Goal: Information Seeking & Learning: Learn about a topic

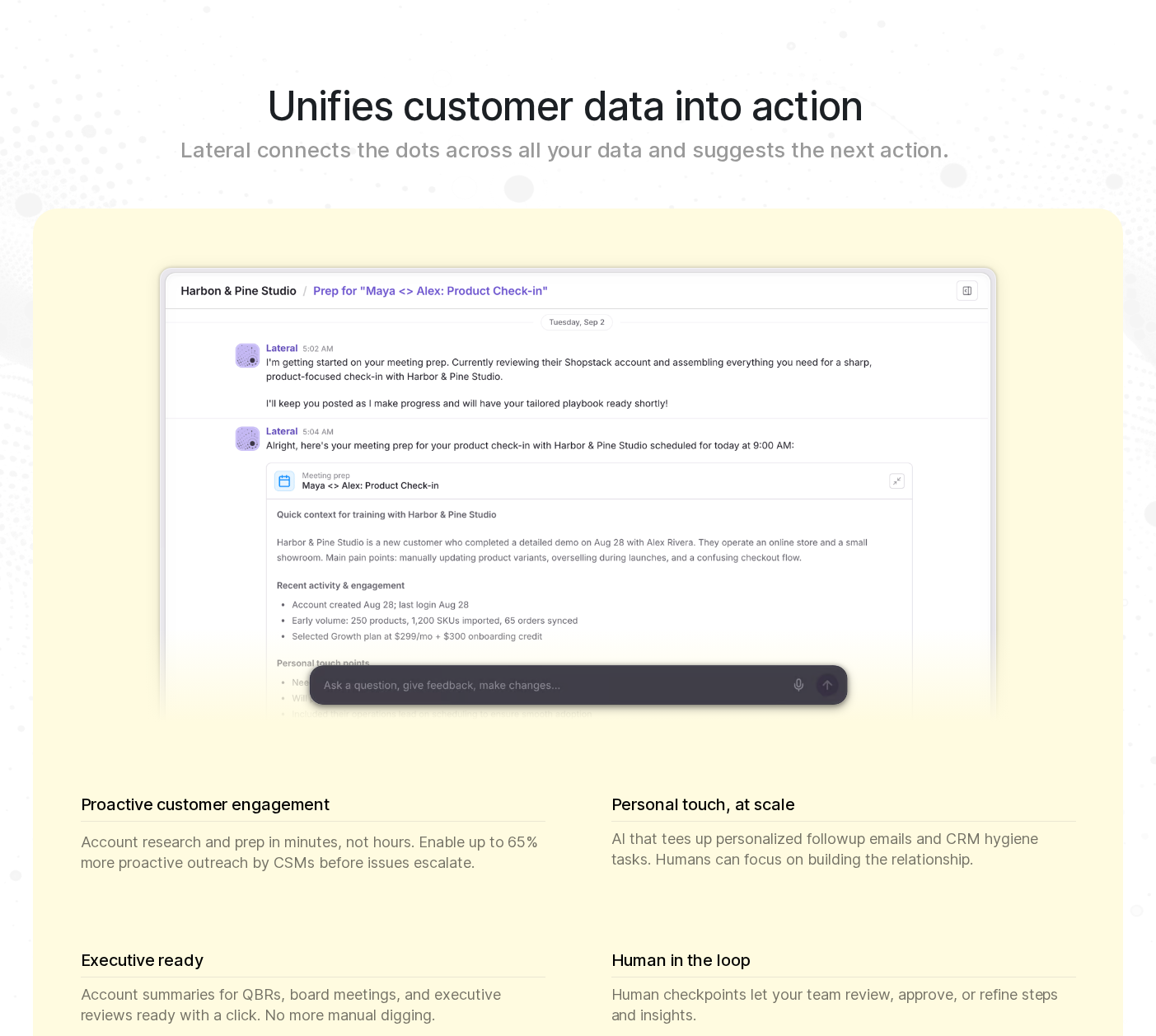
scroll to position [1847, 0]
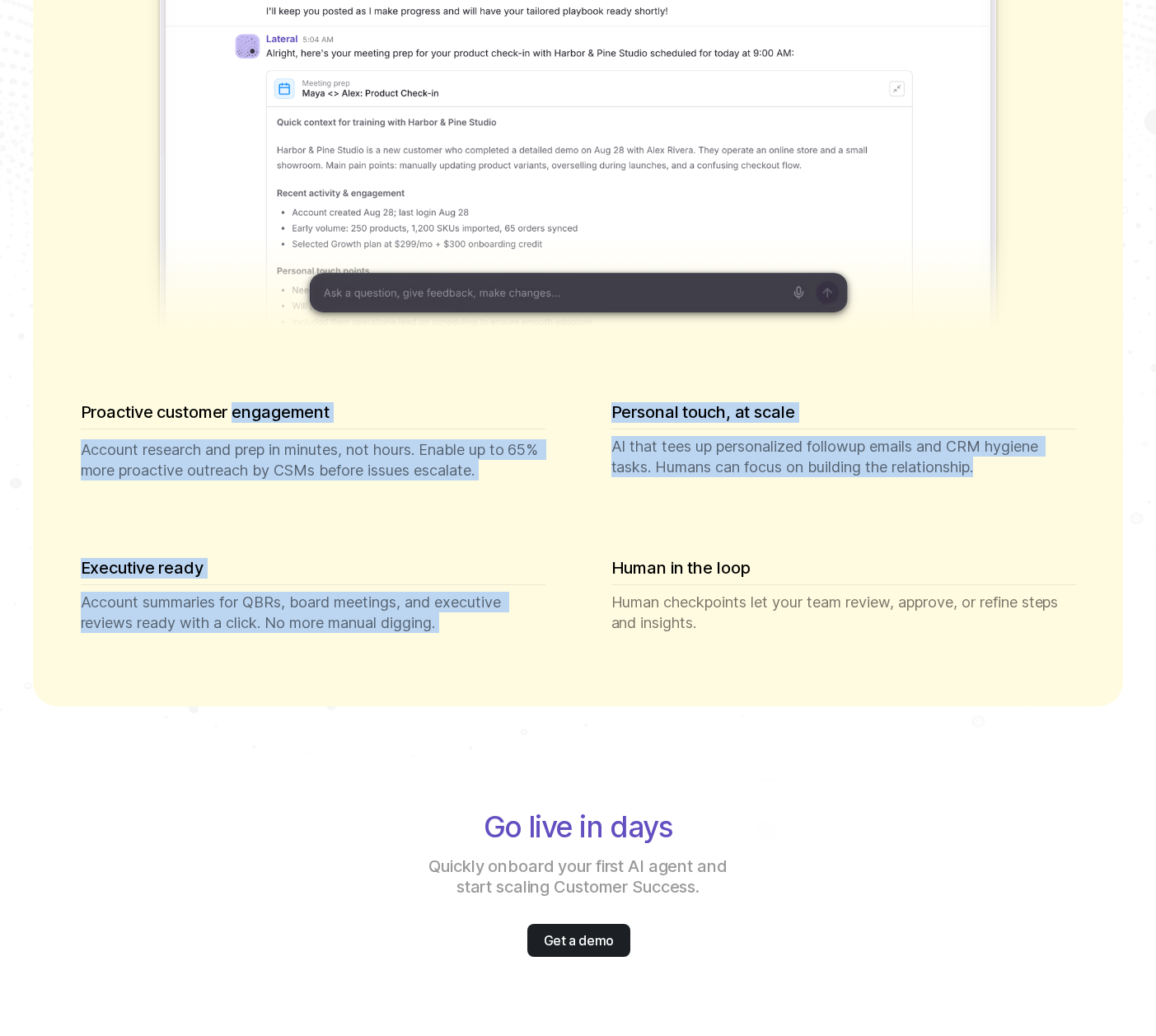
drag, startPoint x: 247, startPoint y: 405, endPoint x: 916, endPoint y: 486, distance: 673.9
click at [916, 486] on div "Proactive customer engagement Account research and prep in minutes, not hours. …" at bounding box center [578, 532] width 1087 height 351
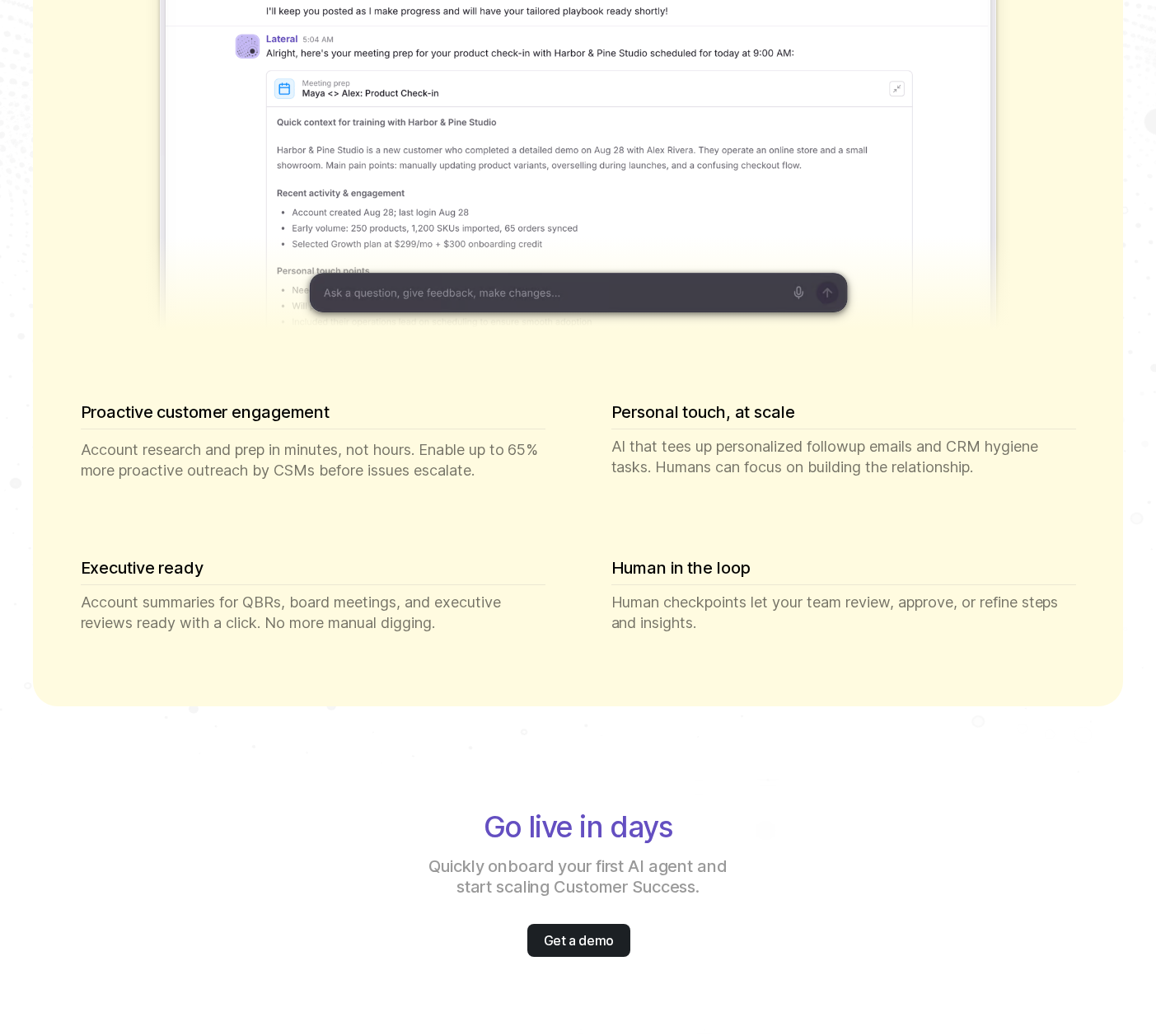
drag, startPoint x: 914, startPoint y: 485, endPoint x: 868, endPoint y: 508, distance: 51.4
click at [914, 485] on div "Personal touch, at scale AI that tees up personalized followup emails and CRM h…" at bounding box center [843, 439] width 517 height 128
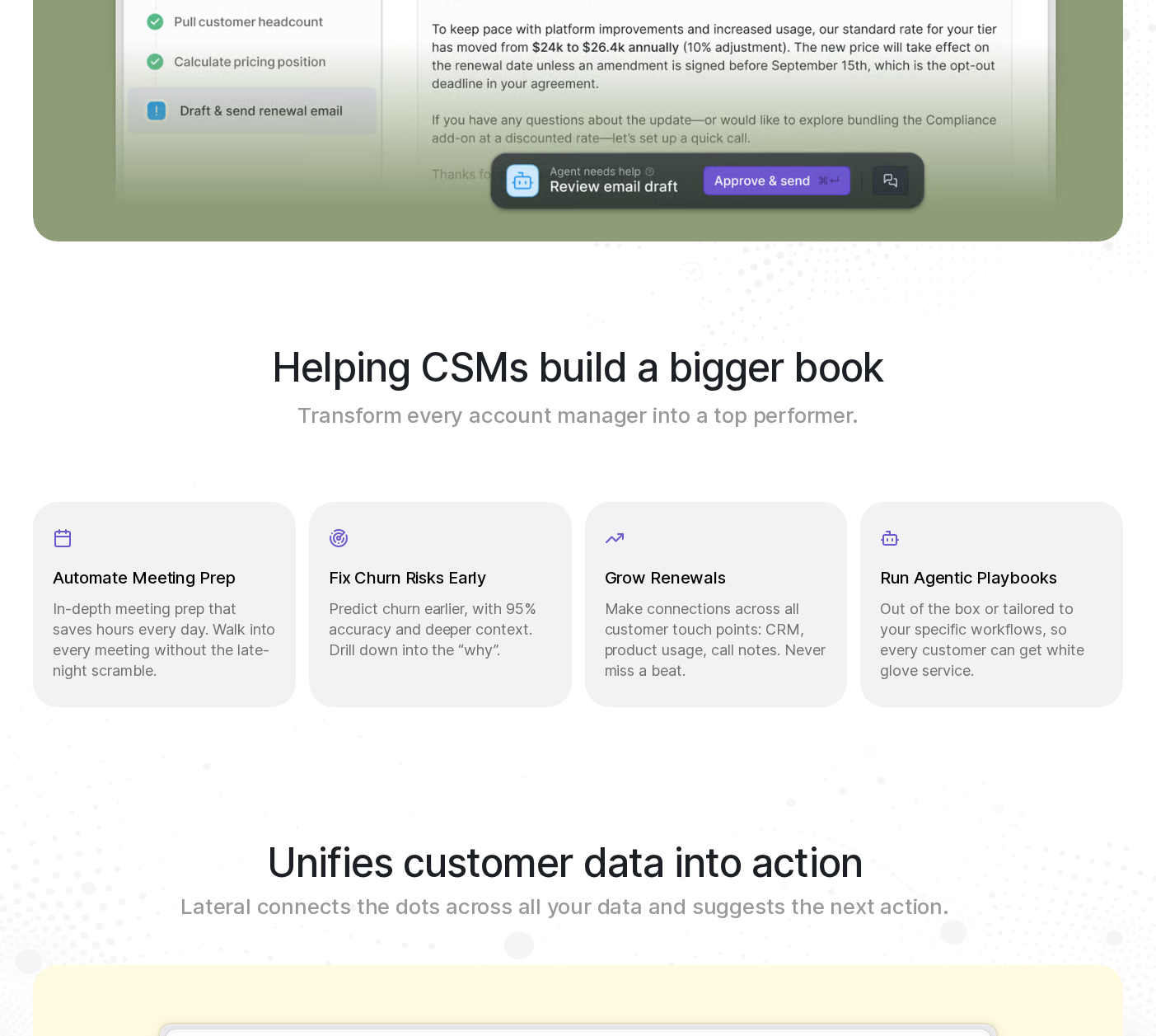
scroll to position [0, 0]
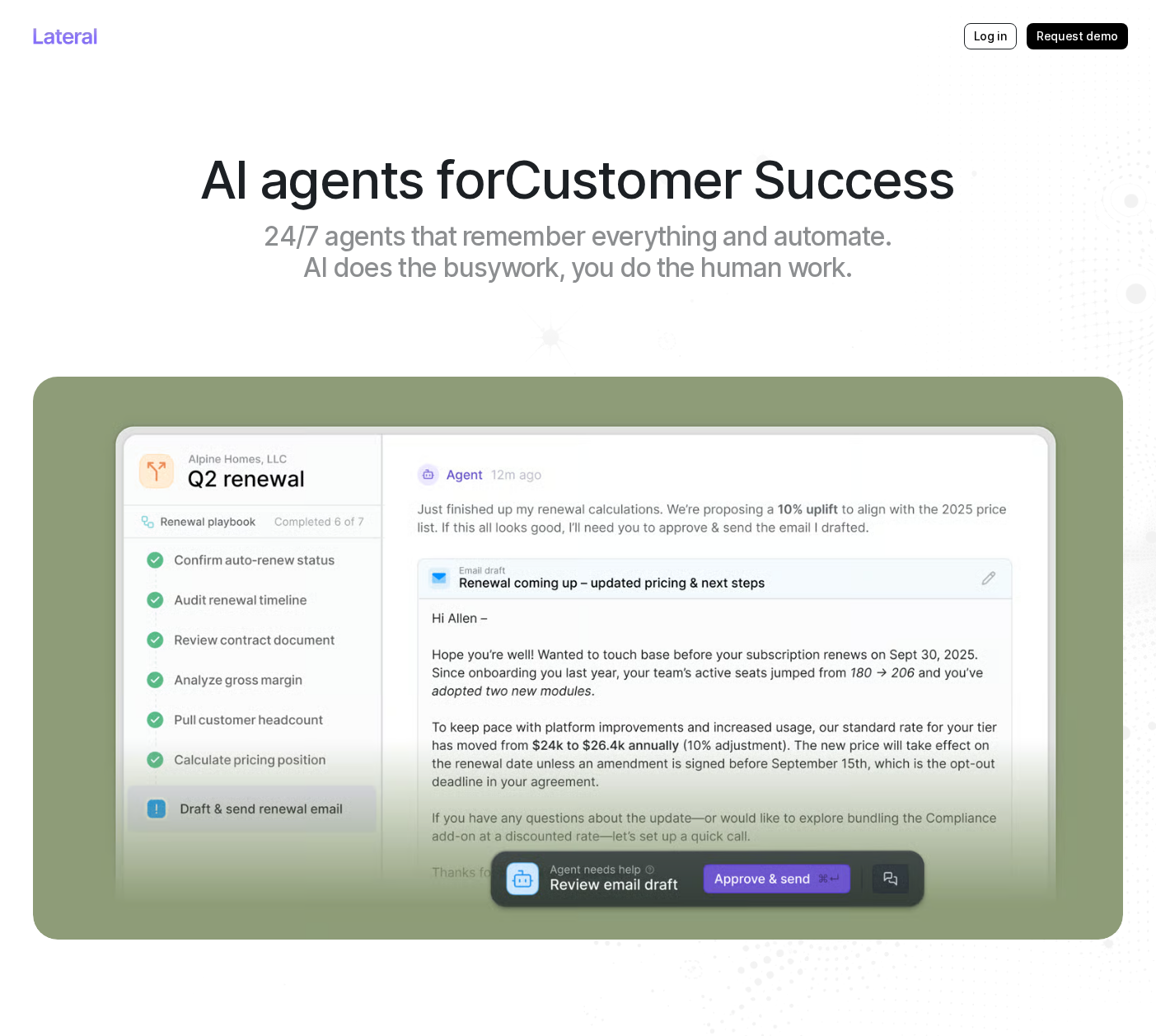
click at [705, 176] on span "Customer Success" at bounding box center [729, 179] width 452 height 64
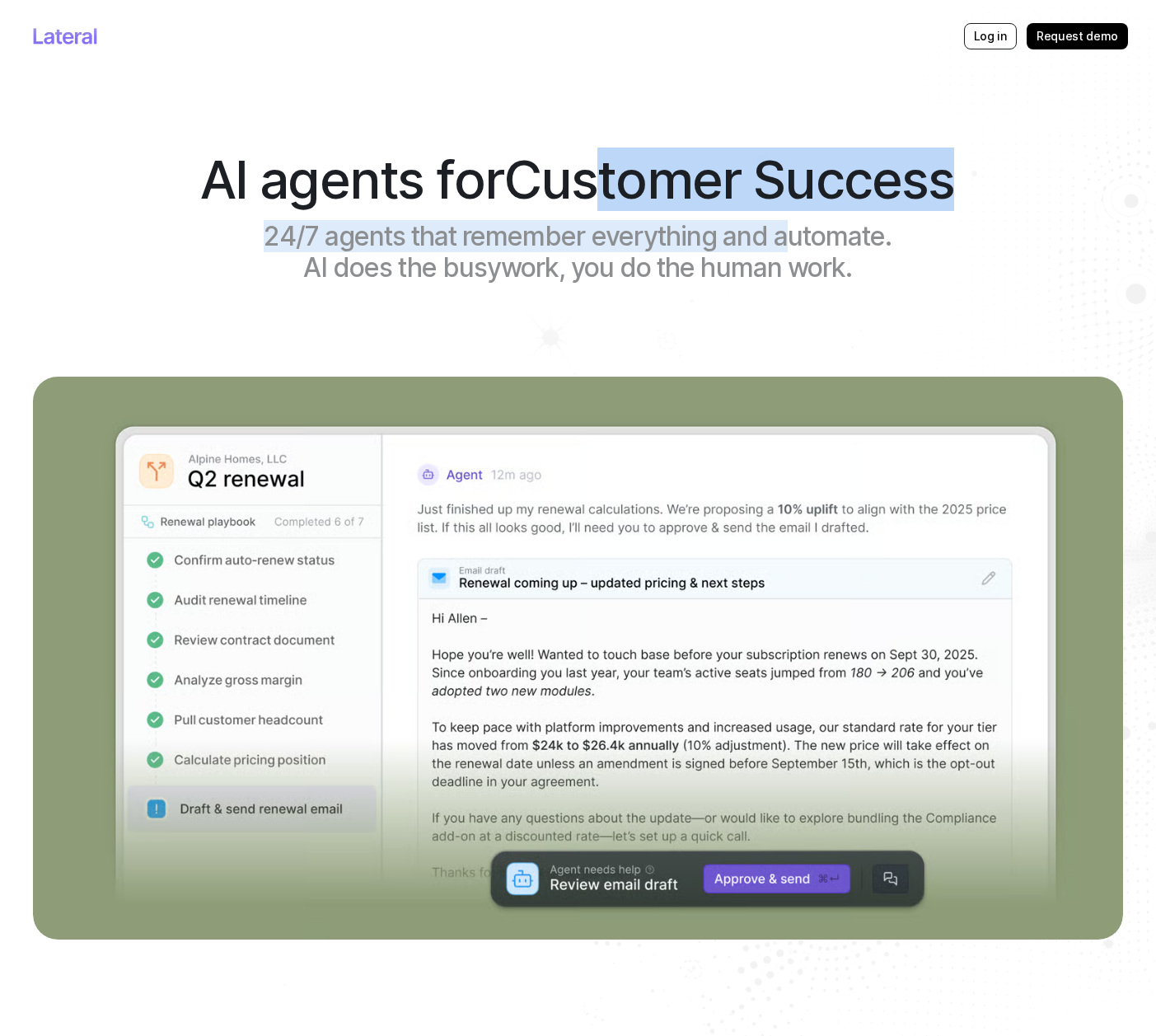
drag, startPoint x: 626, startPoint y: 221, endPoint x: 797, endPoint y: 250, distance: 173.4
click at [790, 248] on div "AI agents for Customer Success 24/7 agents that remember everything and automat…" at bounding box center [578, 225] width 1090 height 304
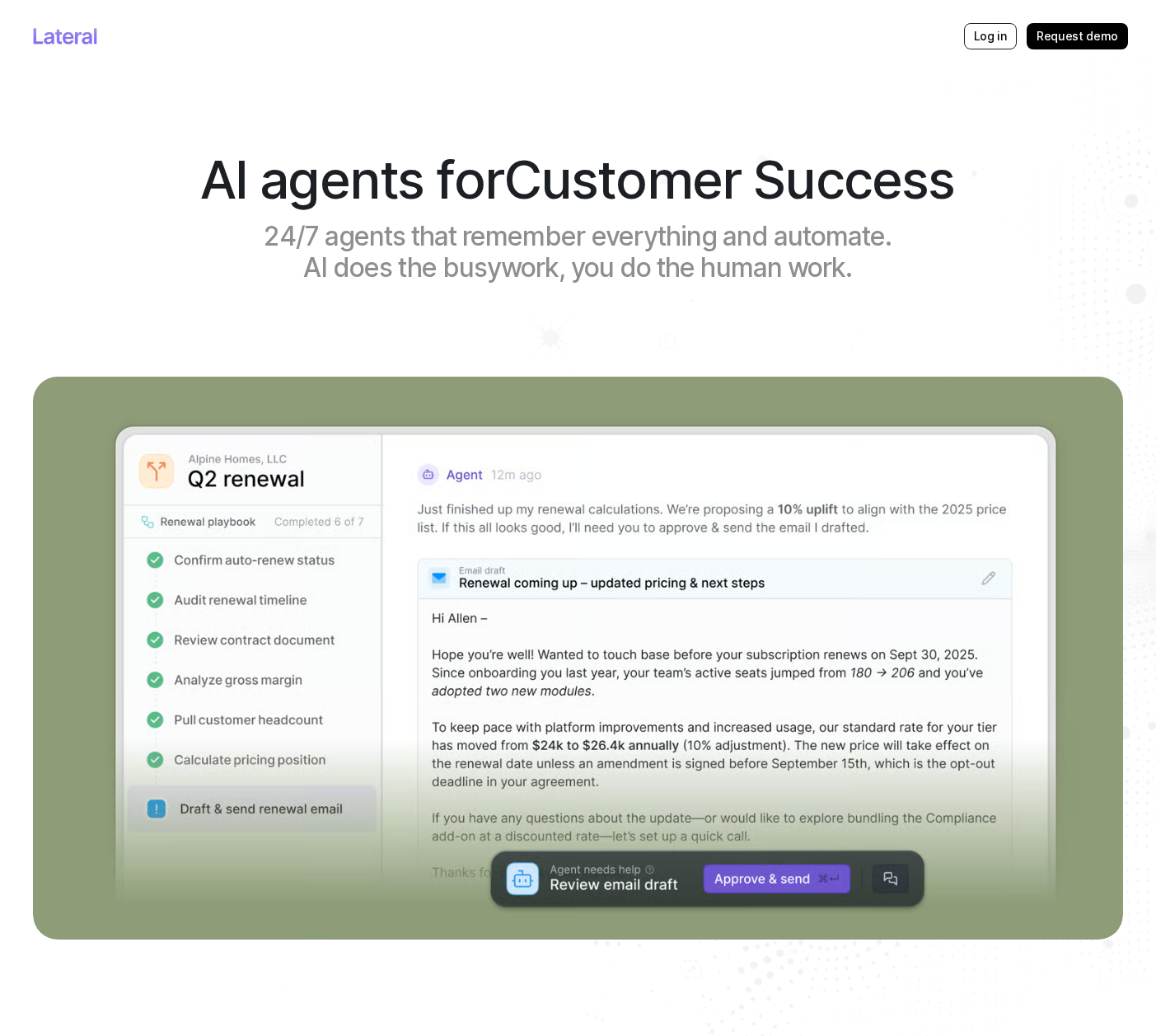
drag, startPoint x: 797, startPoint y: 250, endPoint x: 801, endPoint y: 258, distance: 8.9
click at [797, 251] on h1 "24/7 agents that remember everything and automate. AI does the busywork, you do…" at bounding box center [578, 253] width 672 height 64
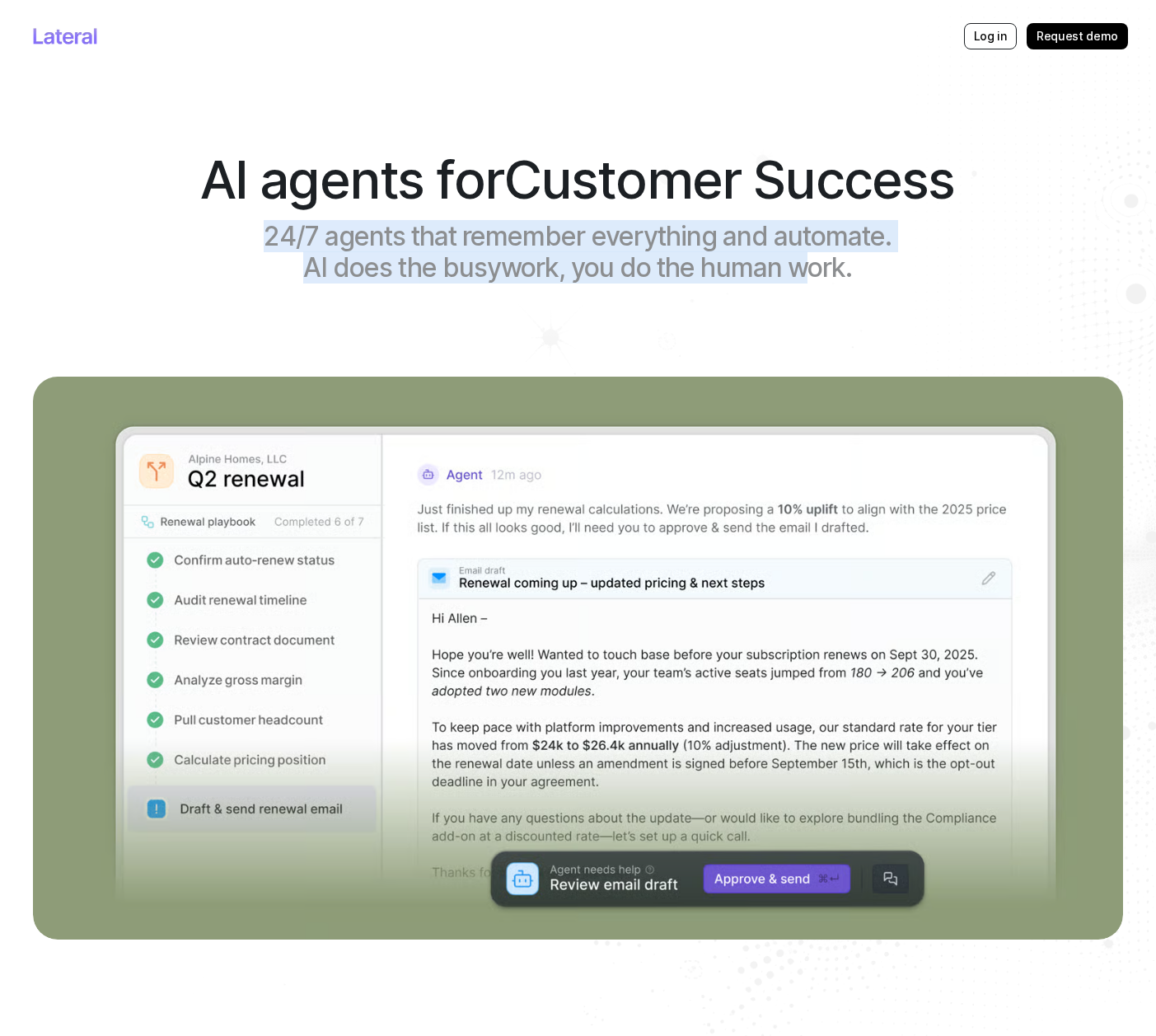
drag, startPoint x: 812, startPoint y: 279, endPoint x: 176, endPoint y: 210, distance: 639.7
click at [176, 210] on div "AI agents for Customer Success 24/7 agents that remember everything and automat…" at bounding box center [578, 225] width 1090 height 304
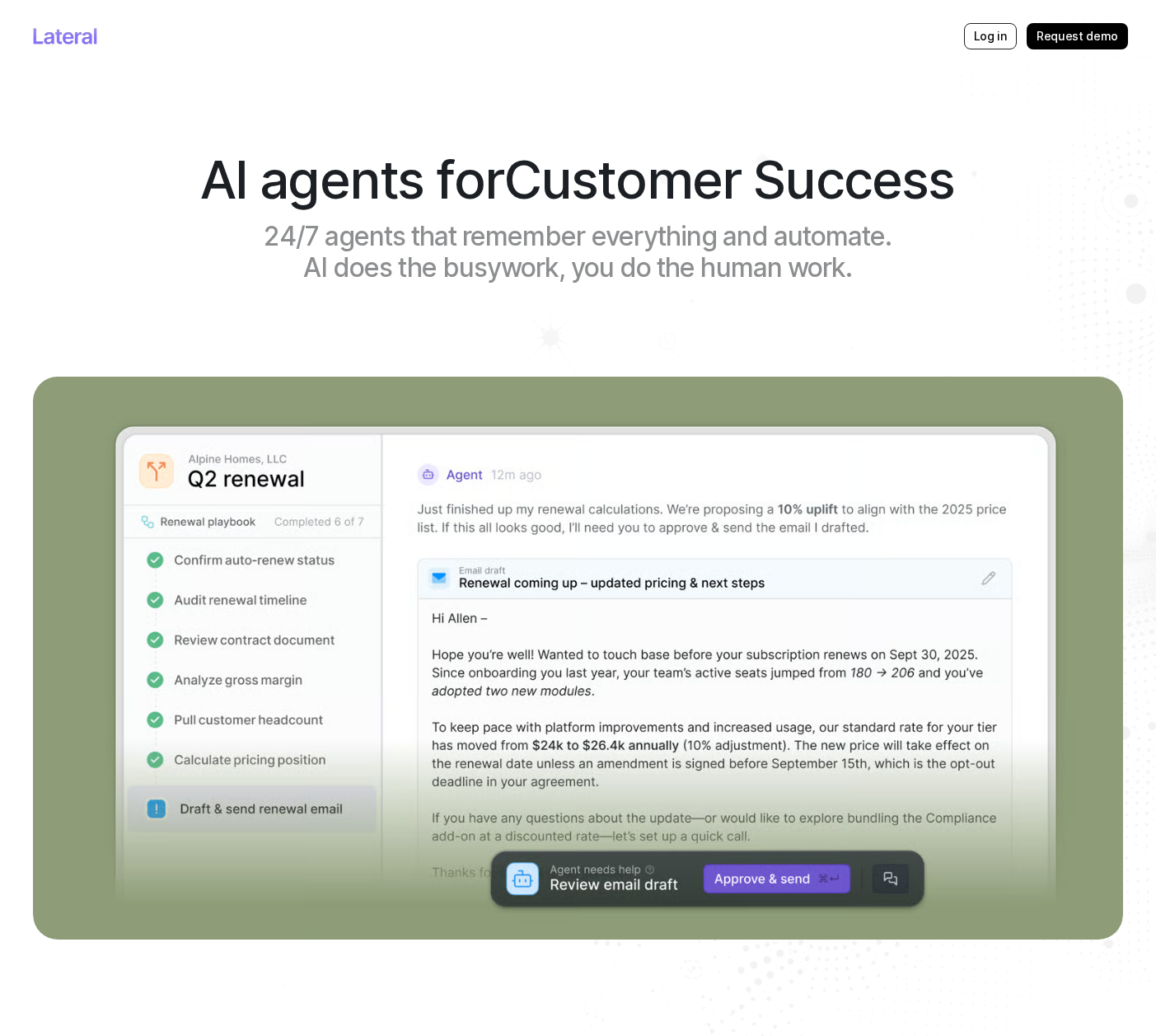
click at [215, 179] on span "AI agents for" at bounding box center [352, 179] width 303 height 64
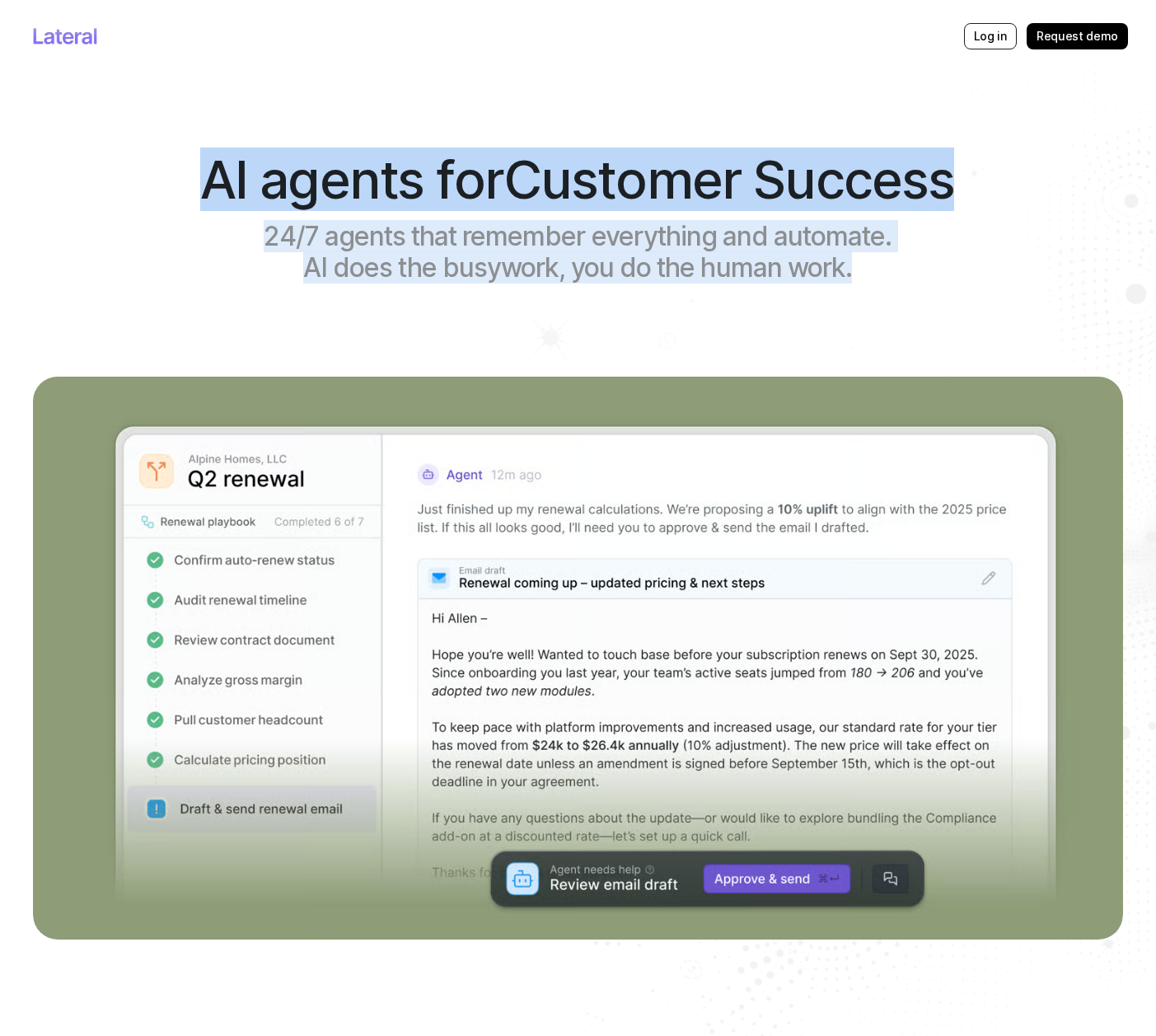
drag, startPoint x: 195, startPoint y: 160, endPoint x: 1034, endPoint y: 330, distance: 856.0
click at [1034, 330] on div "AI agents for Customer Success 24/7 agents that remember everything and automat…" at bounding box center [578, 225] width 1090 height 304
click at [1032, 329] on div "AI agents for Customer Success 24/7 agents that remember everything and automat…" at bounding box center [578, 225] width 1090 height 304
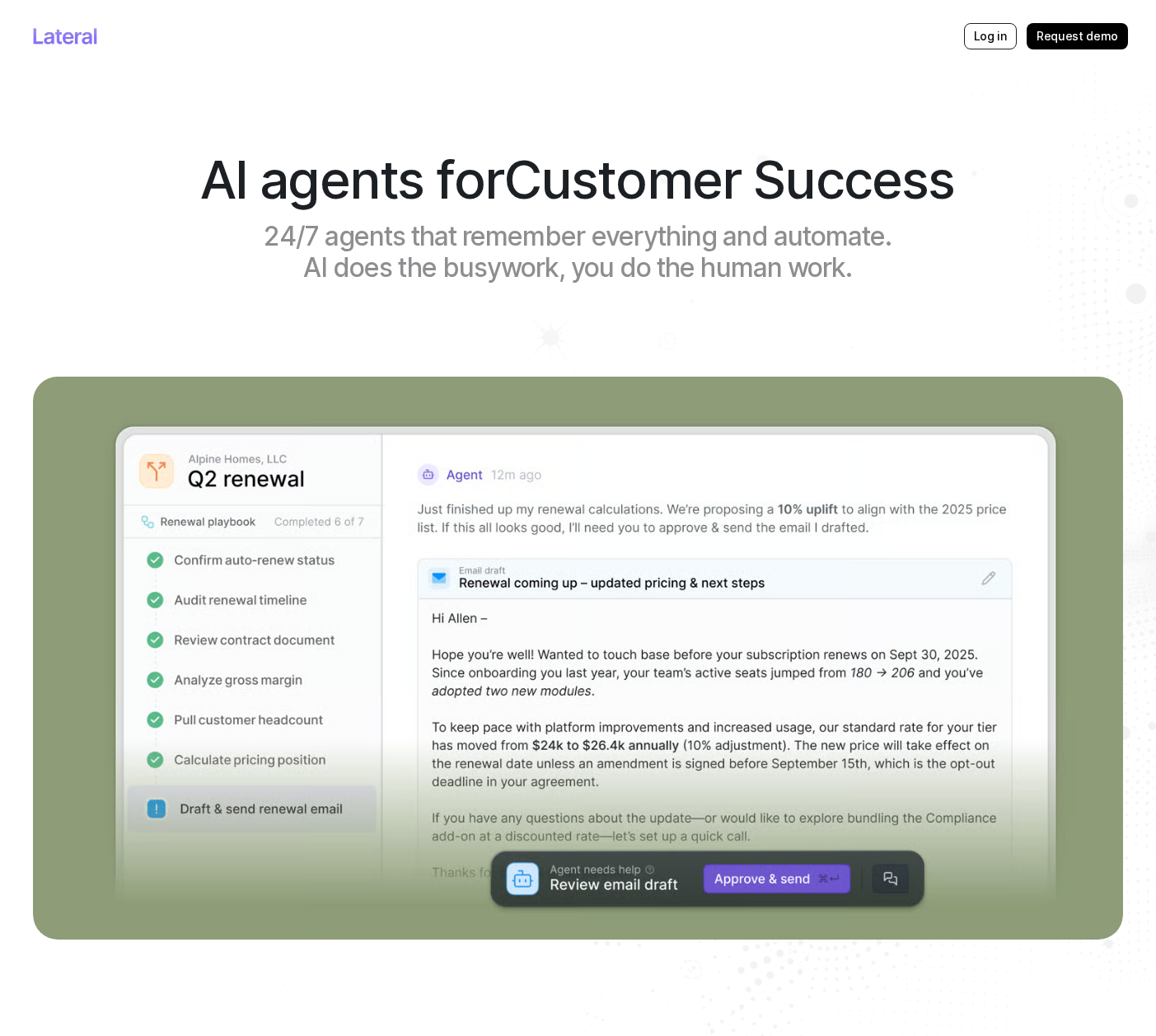
scroll to position [1121, 0]
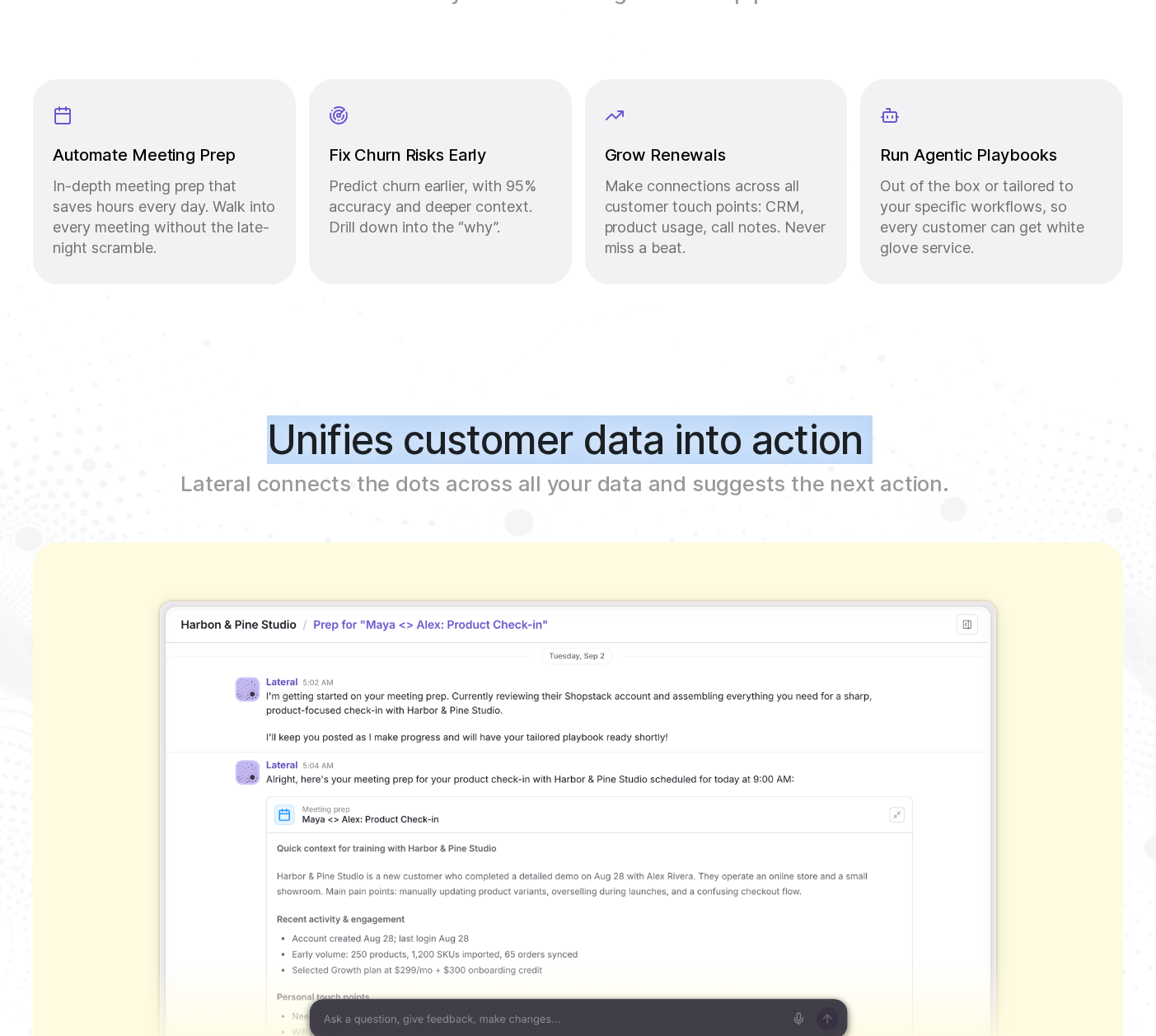
drag, startPoint x: 568, startPoint y: 400, endPoint x: 790, endPoint y: 479, distance: 235.6
click at [780, 480] on div "Unifies customer data into action Lateral connects the dots across all your dat…" at bounding box center [578, 933] width 1090 height 1146
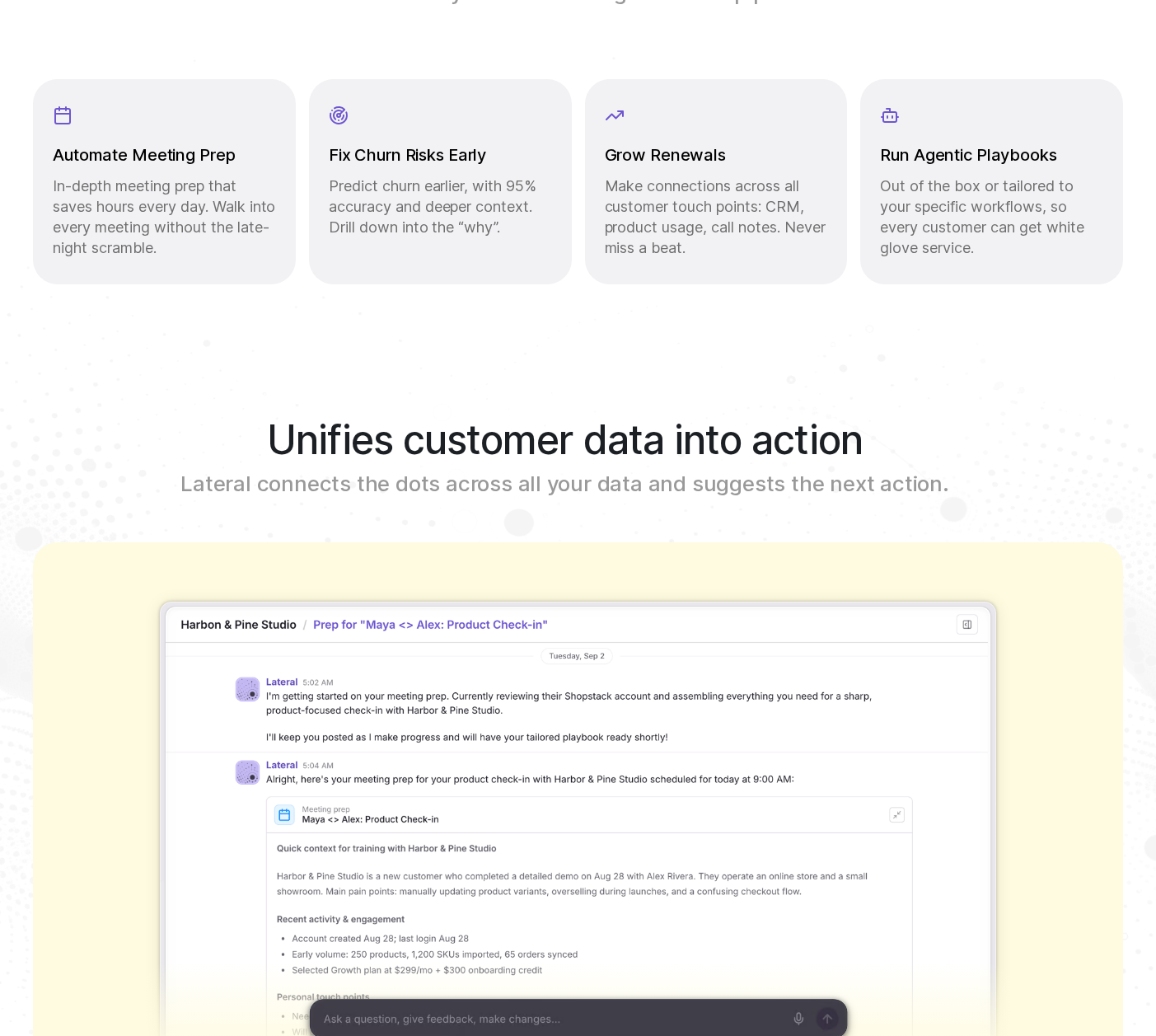
click at [787, 478] on p "Lateral connects the dots across all your data and suggests the next action." at bounding box center [564, 483] width 1064 height 26
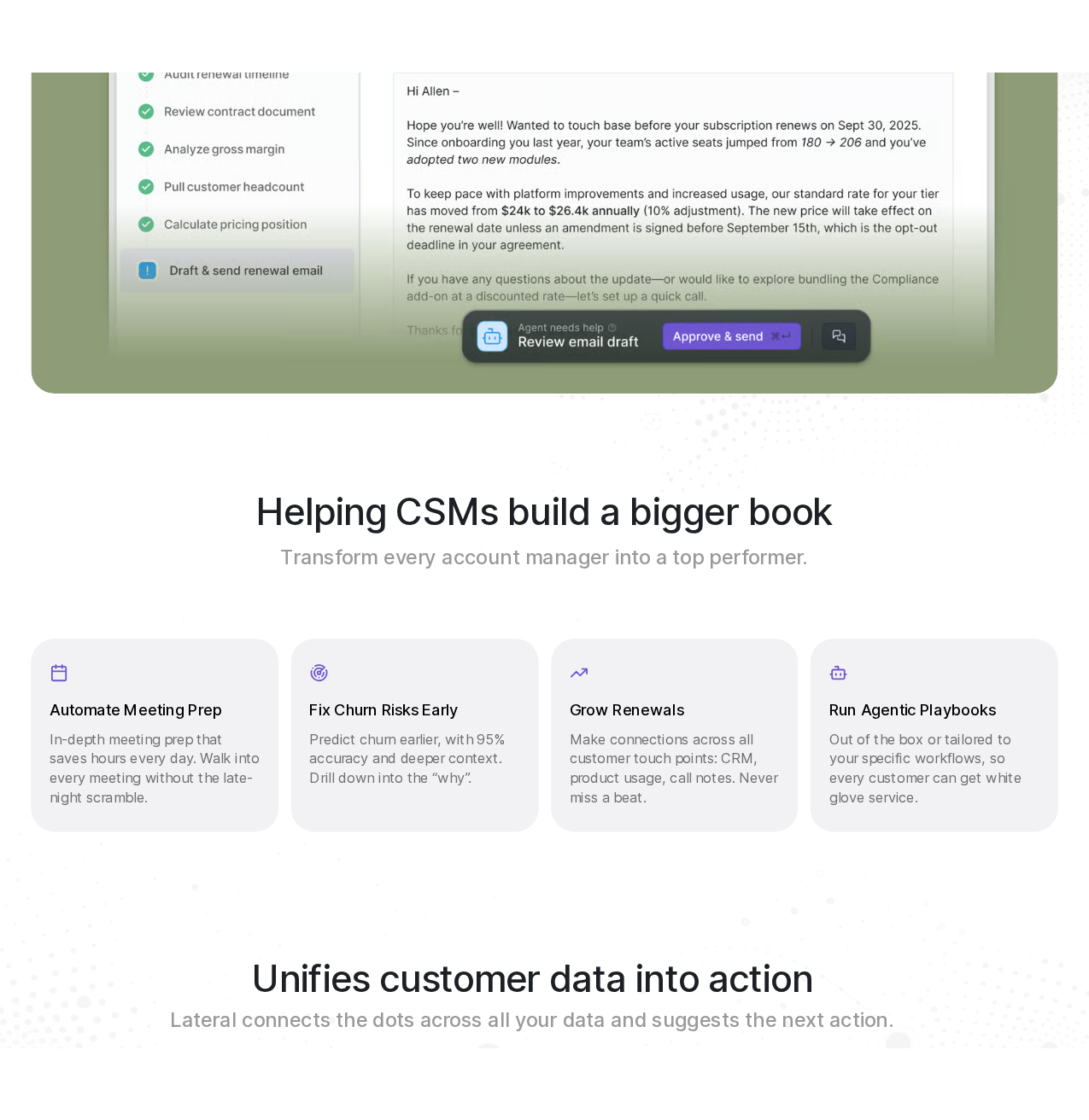
scroll to position [0, 0]
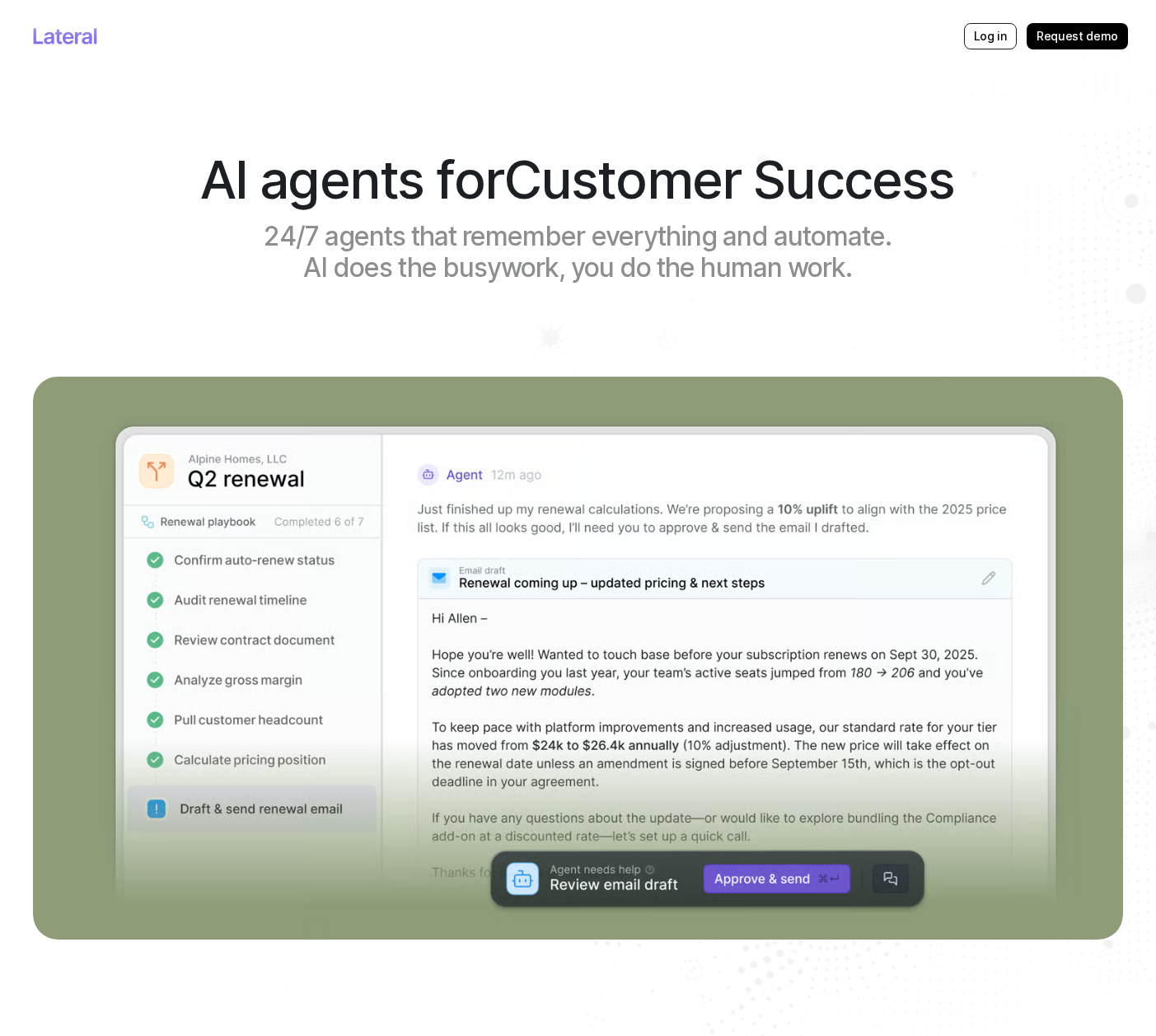
click at [792, 250] on h1 "24/7 agents that remember everything and automate. AI does the busywork, you do…" at bounding box center [578, 253] width 672 height 64
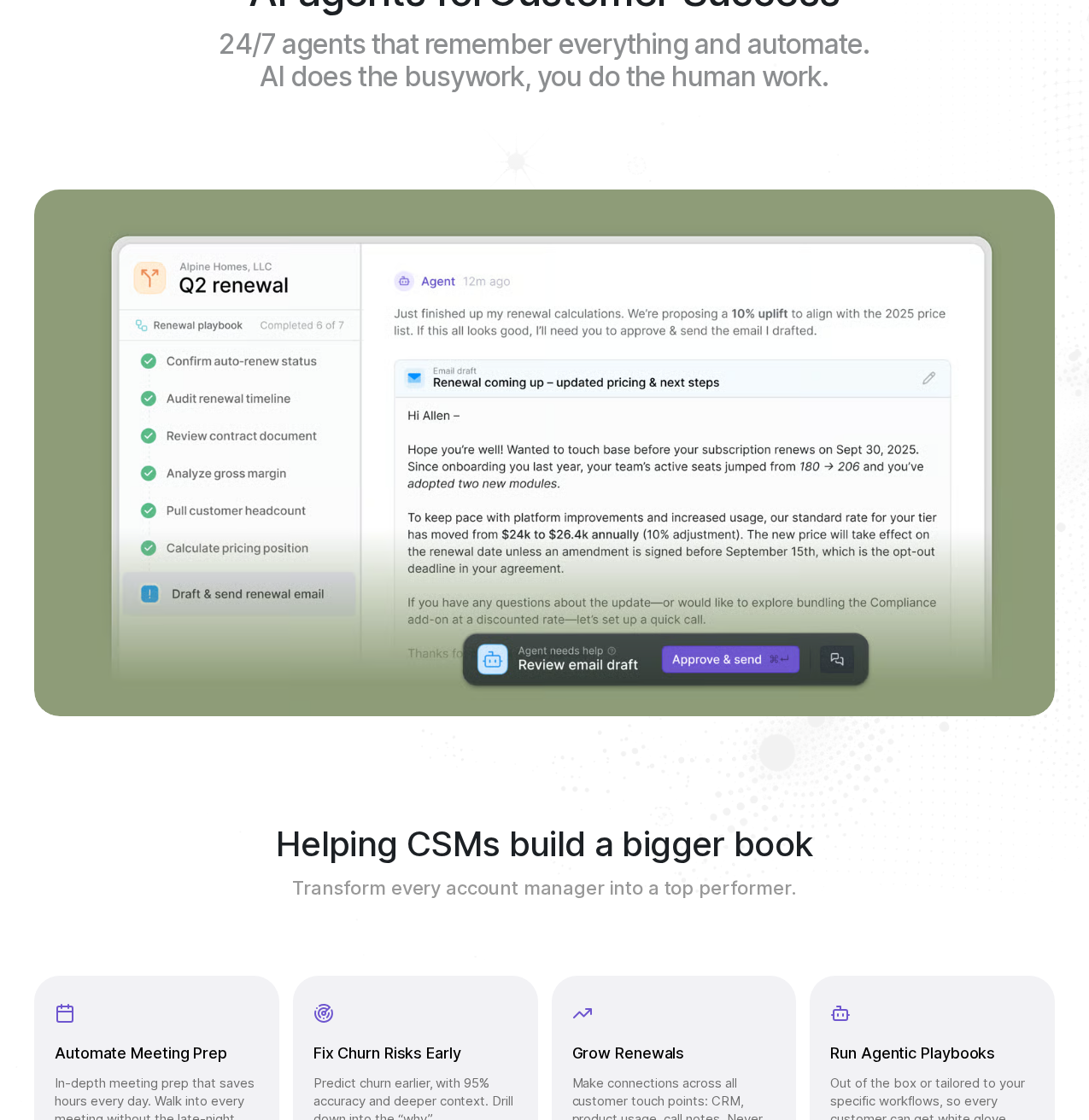
scroll to position [189, 0]
